Goal: Find specific page/section: Find specific page/section

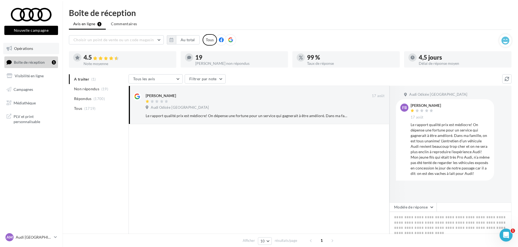
click at [31, 47] on span "Opérations" at bounding box center [23, 48] width 19 height 5
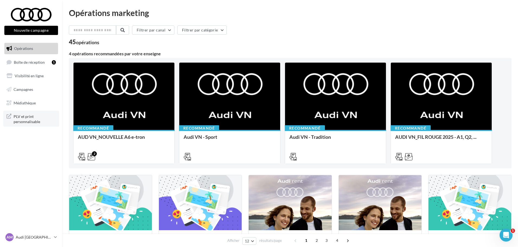
click at [40, 121] on span "PLV et print personnalisable" at bounding box center [35, 119] width 42 height 12
click at [38, 118] on span "PLV et print personnalisable" at bounding box center [35, 119] width 42 height 12
